Goal: Task Accomplishment & Management: Use online tool/utility

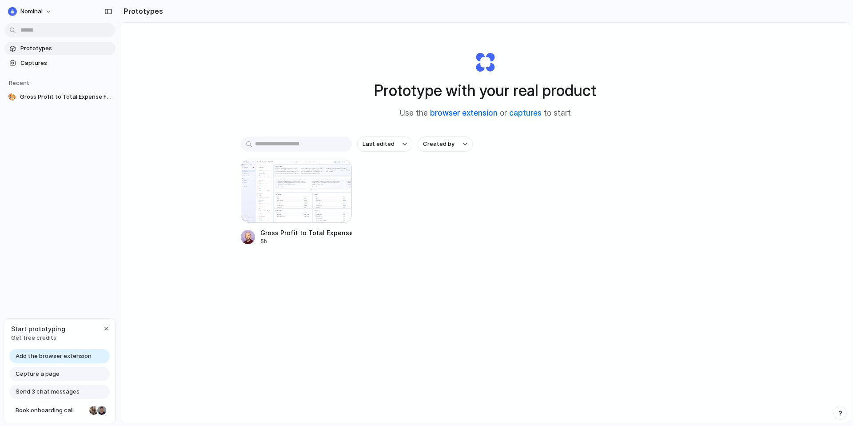
click at [462, 112] on link "browser extension" at bounding box center [464, 112] width 68 height 9
click at [645, 51] on div "Prototype with your real product Use the browser extension or captures to start" at bounding box center [484, 81] width 355 height 96
